Goal: Navigation & Orientation: Understand site structure

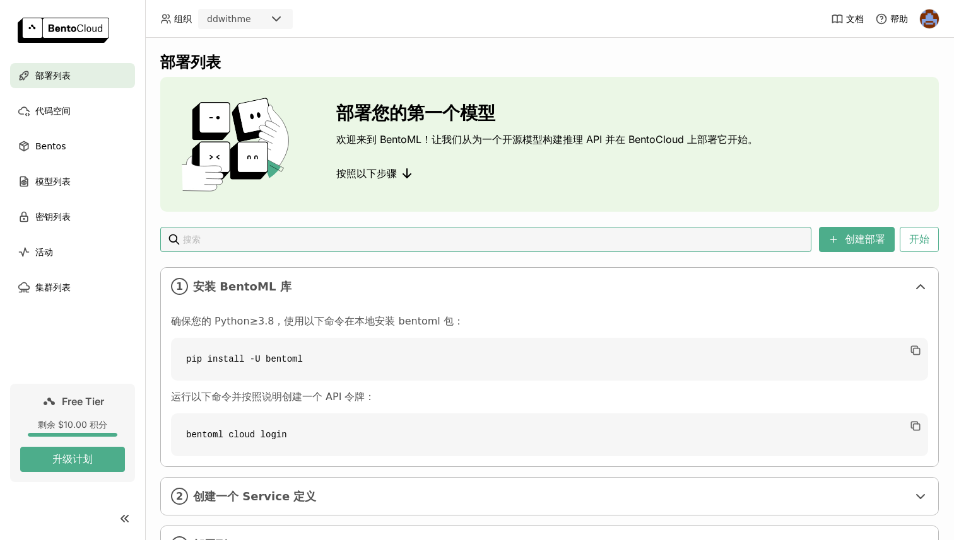
scroll to position [58, 0]
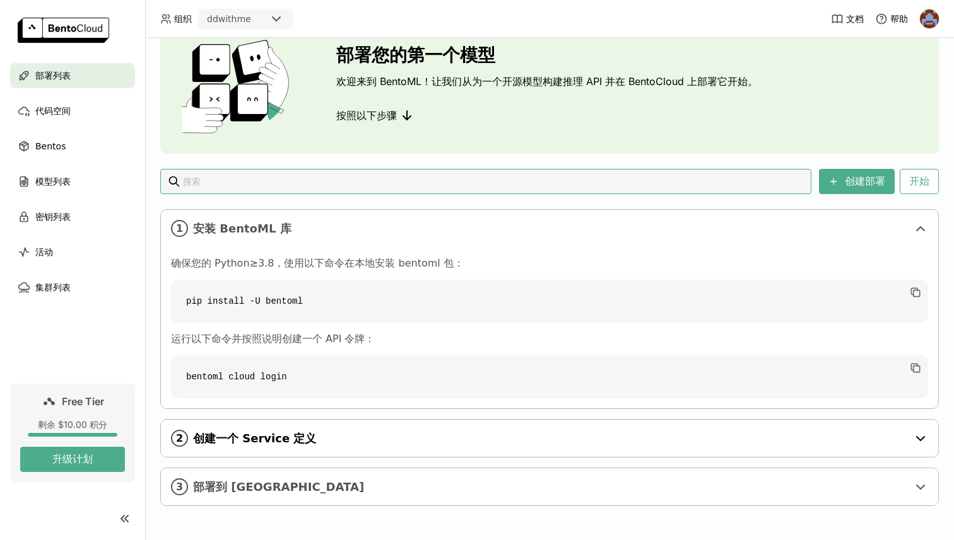
click at [325, 445] on span "创建一个 Service 定义" at bounding box center [550, 439] width 715 height 14
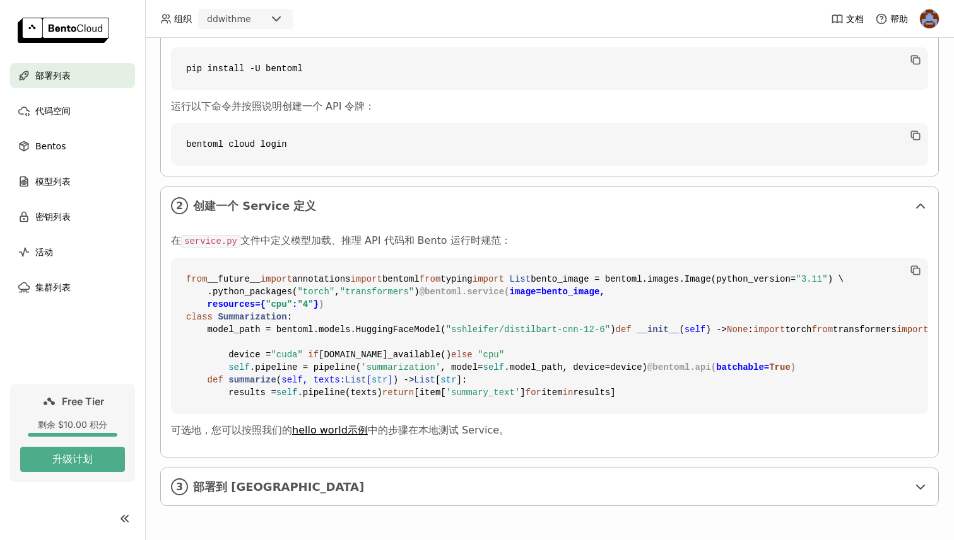
scroll to position [496, 0]
click at [73, 123] on div "代码空间" at bounding box center [72, 110] width 125 height 25
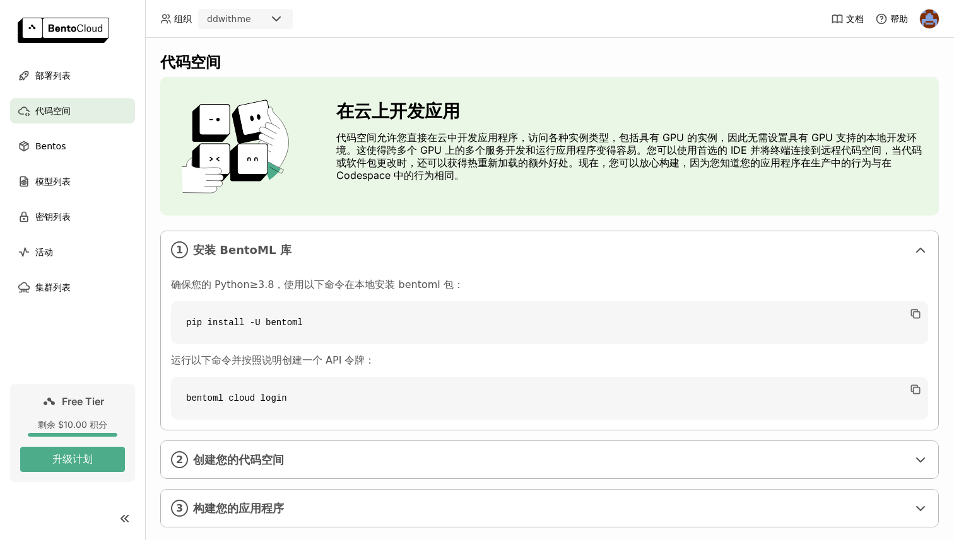
click at [71, 161] on ul "部署列表 代码空间 Bentos 模型列表 密钥列表 活动 集群列表" at bounding box center [72, 181] width 145 height 237
click at [64, 171] on div "模型列表" at bounding box center [72, 181] width 125 height 25
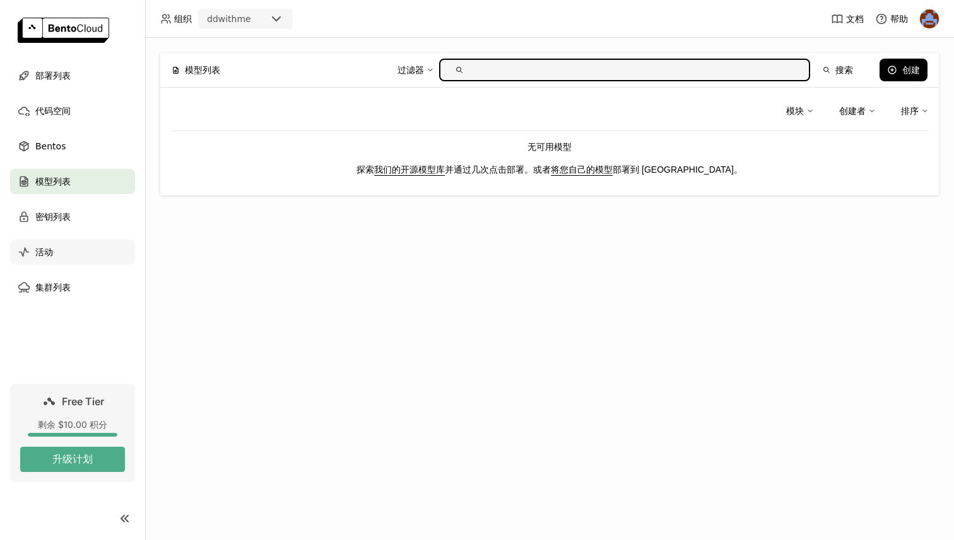
click at [79, 250] on div "活动" at bounding box center [72, 252] width 125 height 25
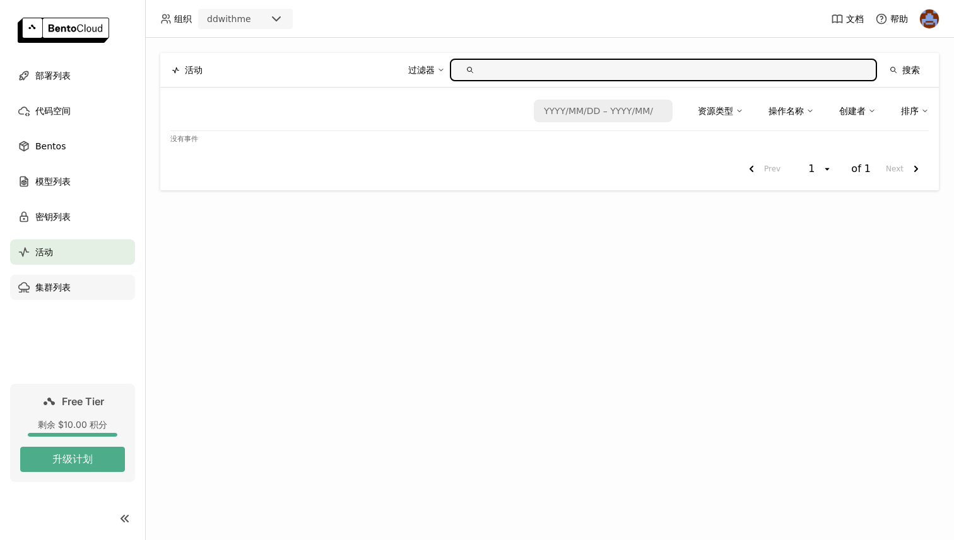
click at [70, 284] on div "集群列表" at bounding box center [72, 287] width 125 height 25
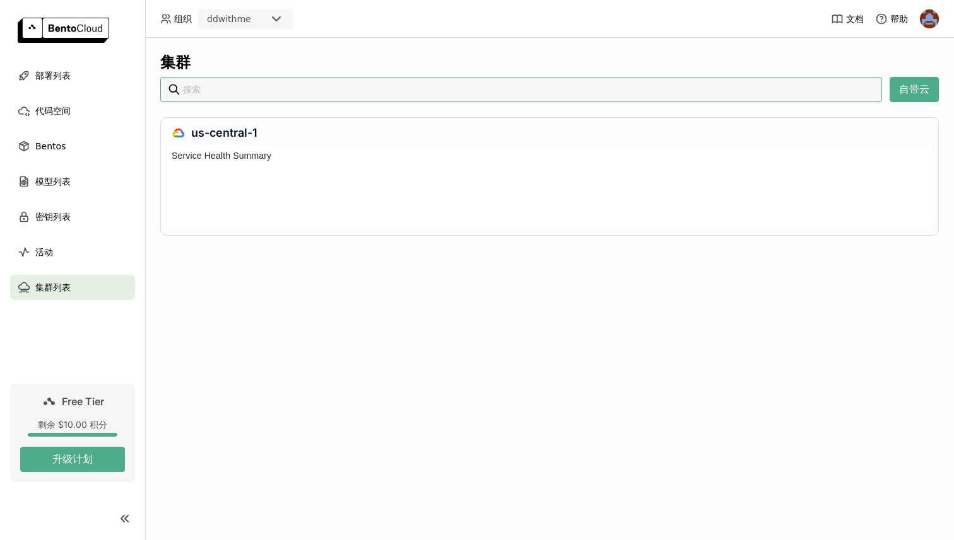
scroll to position [82, 766]
click at [907, 91] on button "自带云" at bounding box center [913, 89] width 49 height 25
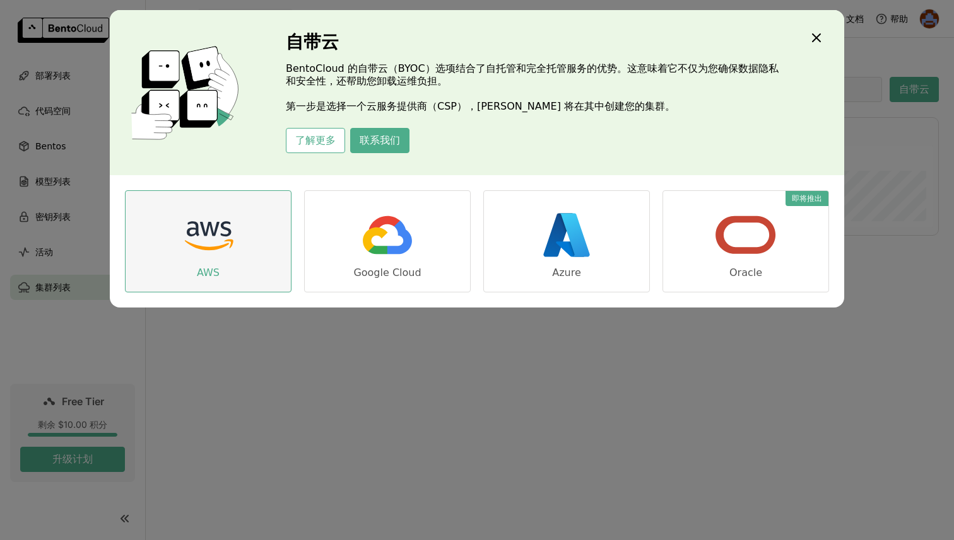
click at [233, 221] on img "dialog" at bounding box center [208, 235] width 63 height 63
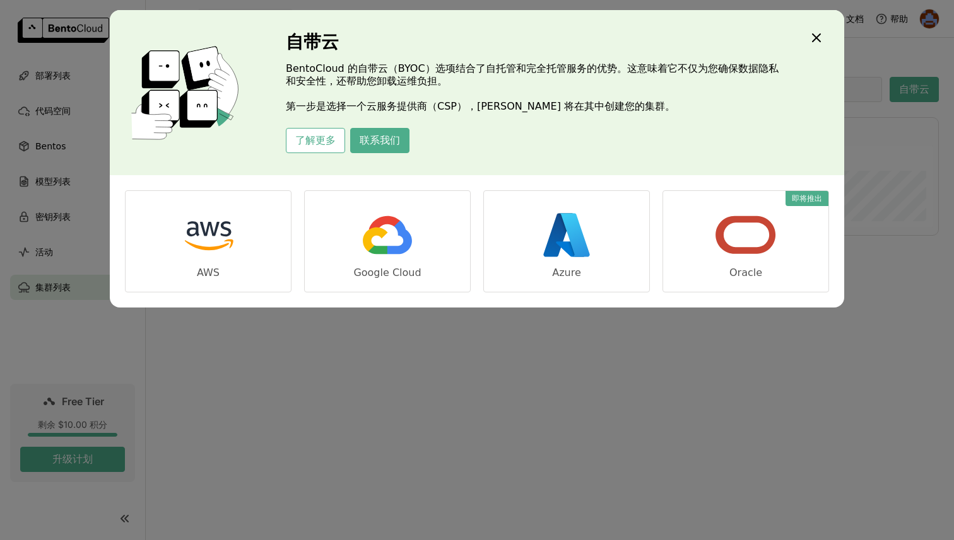
click at [428, 354] on div "自带云 [PERSON_NAME] 的自带云（BYOC）选项结合了自托管和完全托管服务的优势。这意味着它不仅为您确保数据隐私和安全性，还帮助您卸载运维负担。 …" at bounding box center [477, 270] width 954 height 540
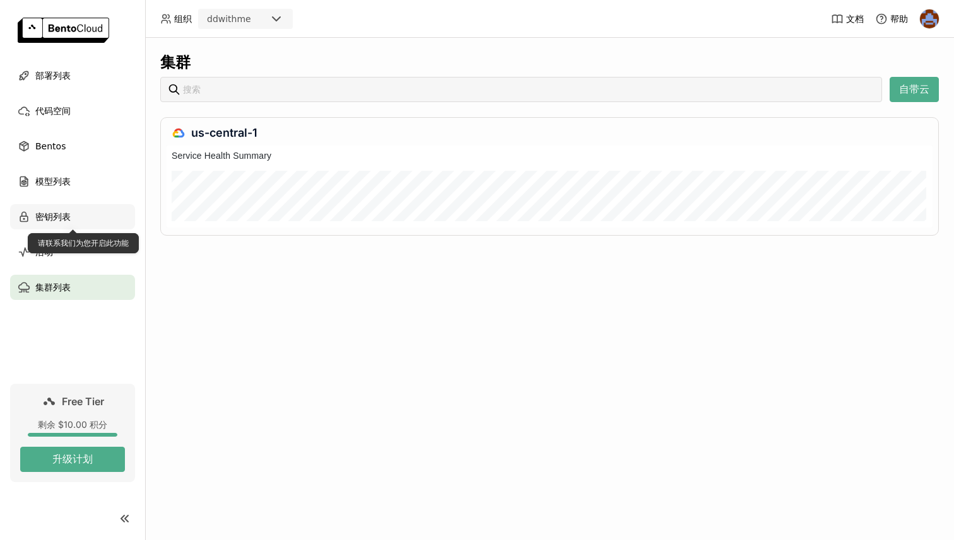
click at [78, 218] on div "密钥列表" at bounding box center [72, 216] width 125 height 25
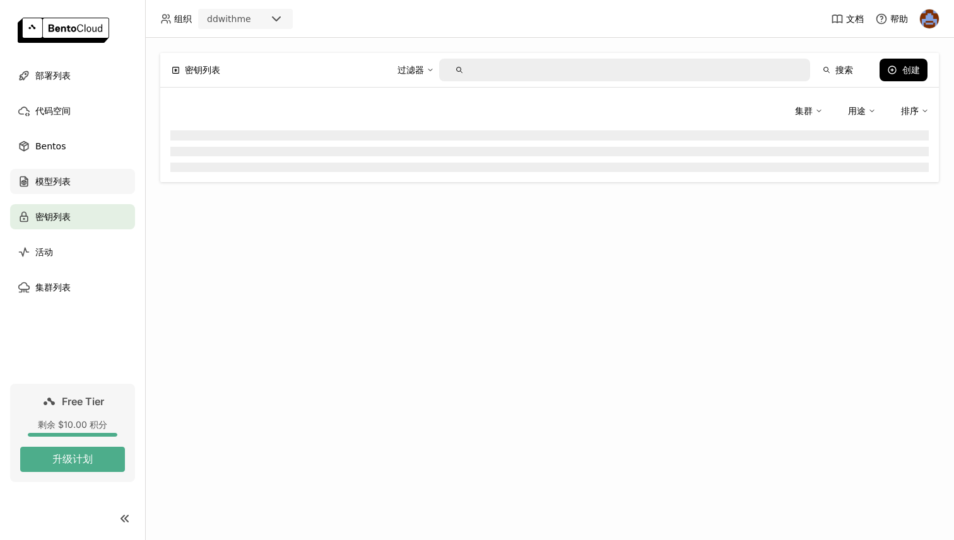
click at [81, 180] on div "模型列表" at bounding box center [72, 181] width 125 height 25
